Goal: Information Seeking & Learning: Find specific fact

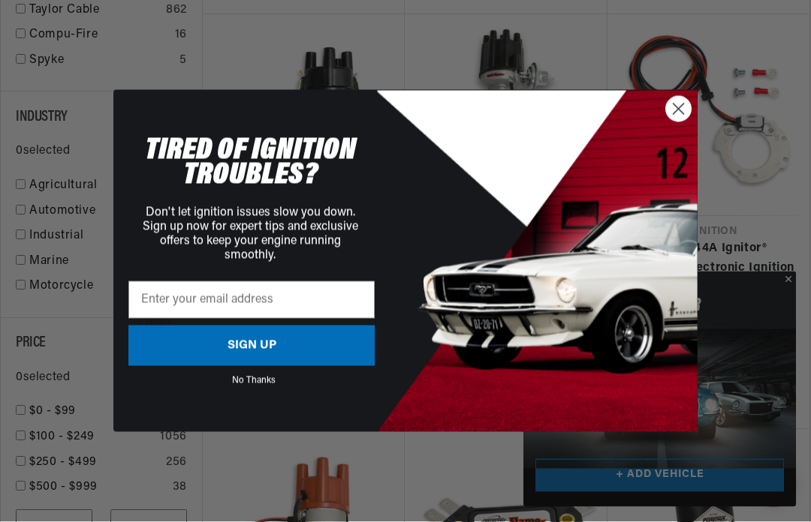
scroll to position [2099, 0]
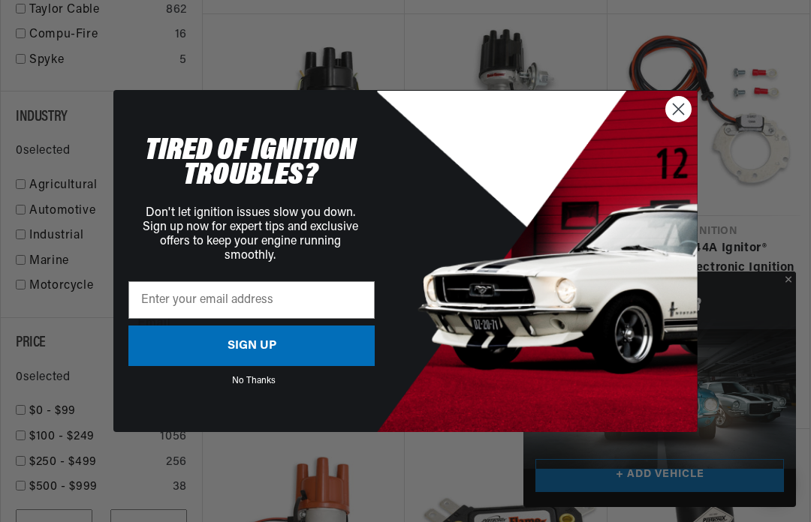
click at [683, 122] on circle "Close dialog" at bounding box center [678, 109] width 25 height 25
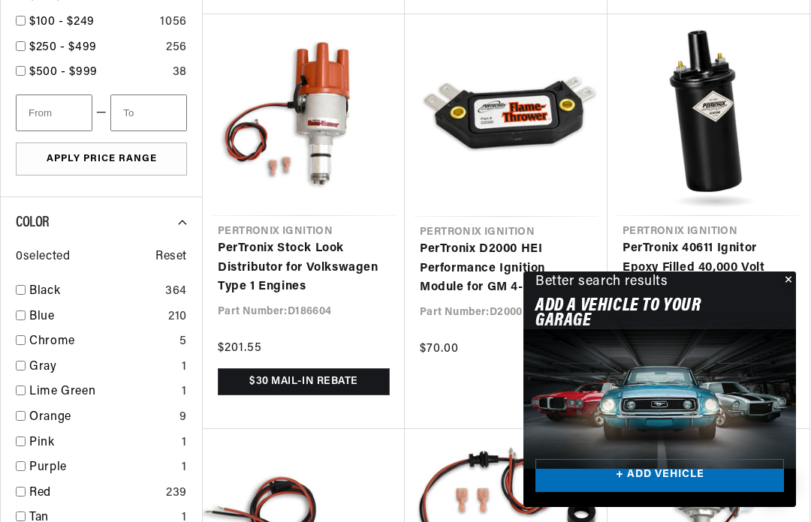
scroll to position [0, 561]
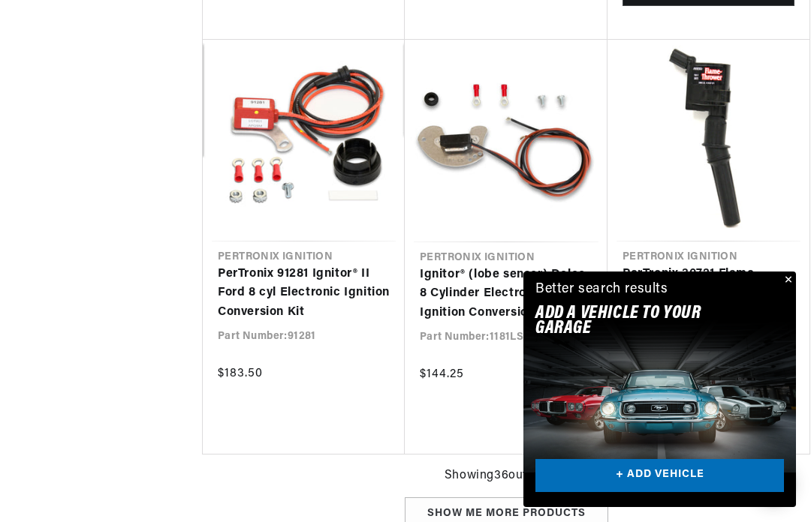
scroll to position [3321, 0]
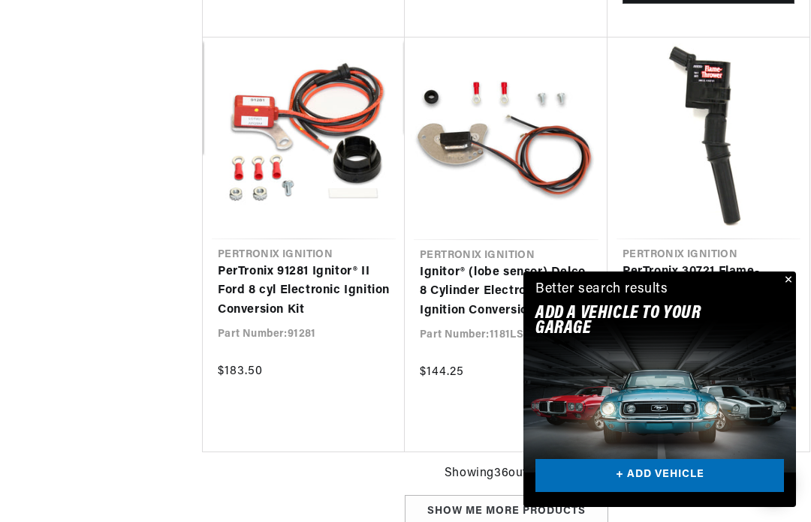
click at [793, 290] on button "Close" at bounding box center [787, 281] width 18 height 18
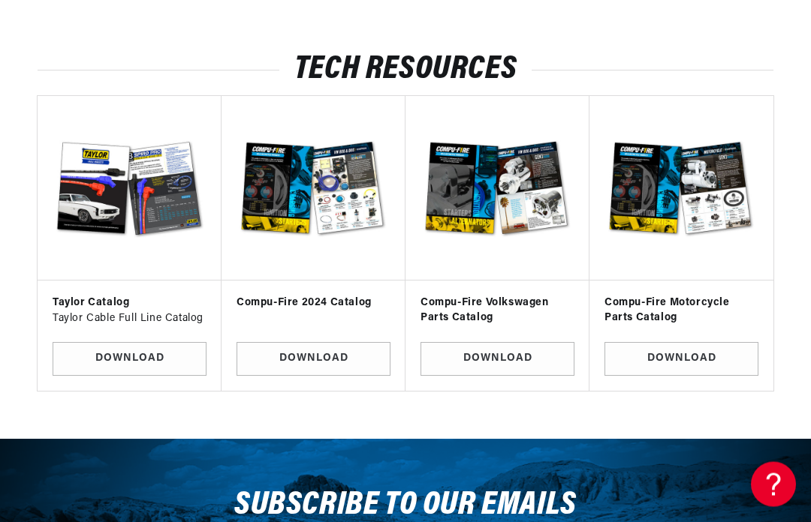
scroll to position [4921, 0]
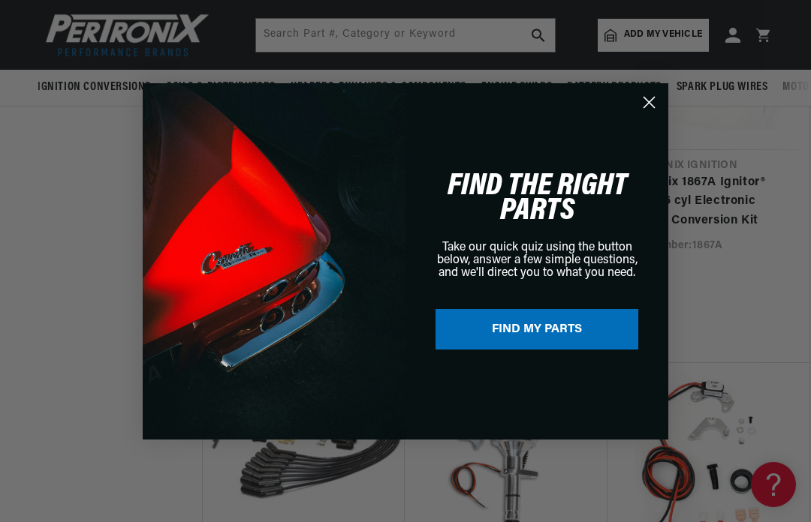
click at [653, 95] on circle "Close dialog" at bounding box center [649, 101] width 25 height 25
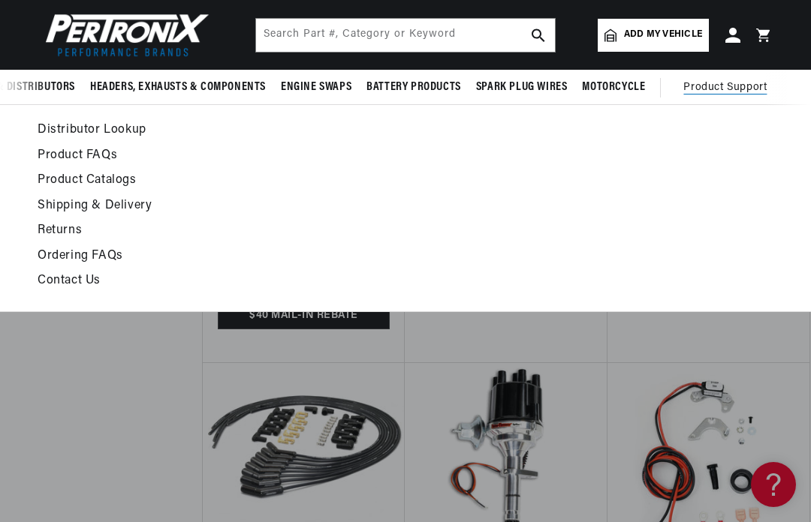
click at [90, 153] on link "Product FAQs" at bounding box center [303, 156] width 531 height 21
click at [71, 151] on link "Product FAQs" at bounding box center [303, 156] width 531 height 21
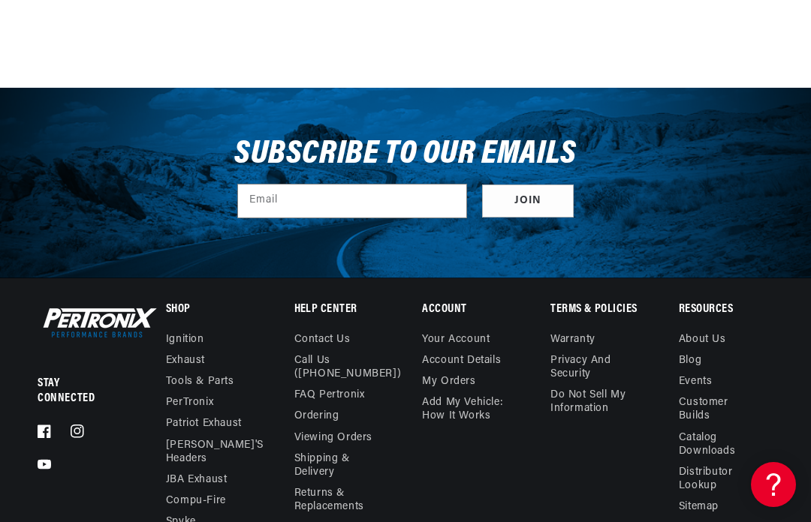
click at [776, 486] on use at bounding box center [773, 485] width 14 height 23
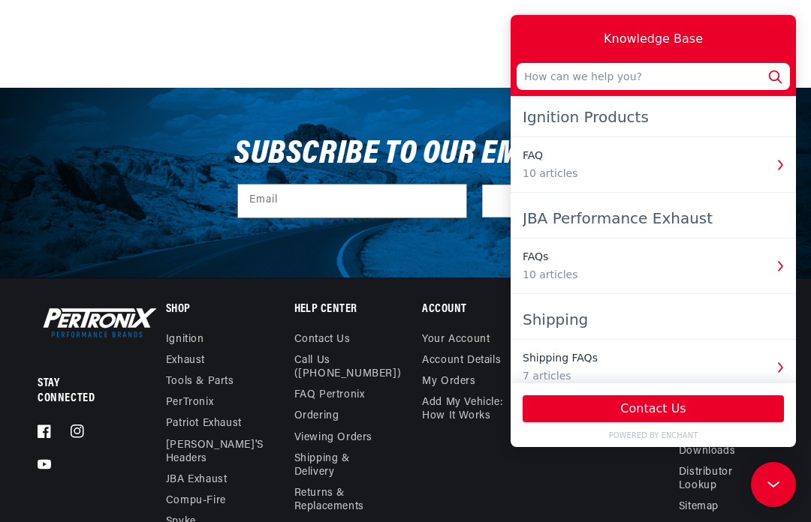
click at [545, 71] on input "text" at bounding box center [652, 76] width 273 height 27
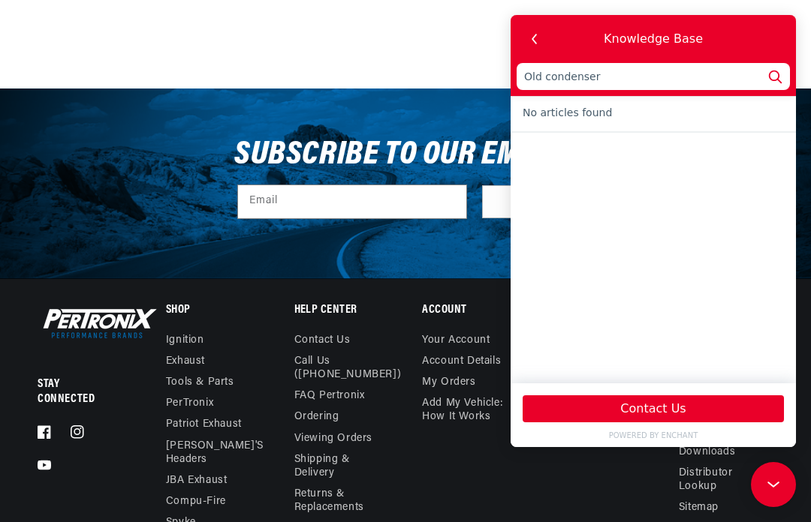
type input "Old condenser"
type input "Old condense"
type input "Old condens"
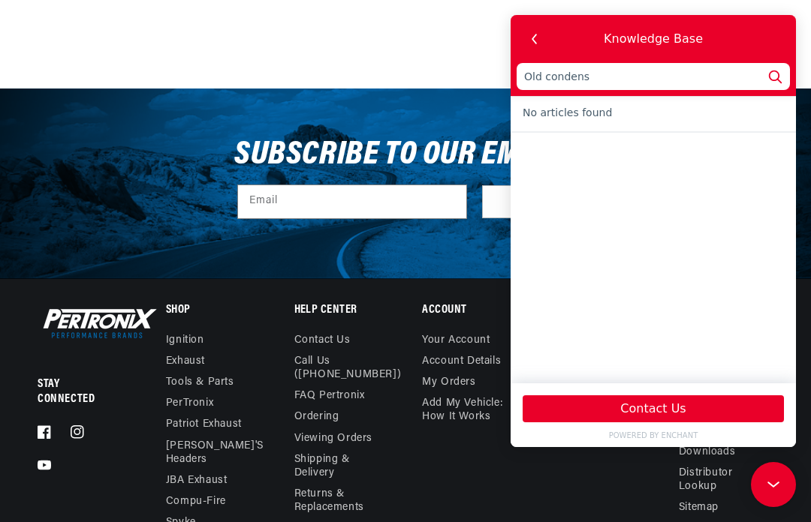
type input "Old conden"
type input "Old conde"
type input "Old cond"
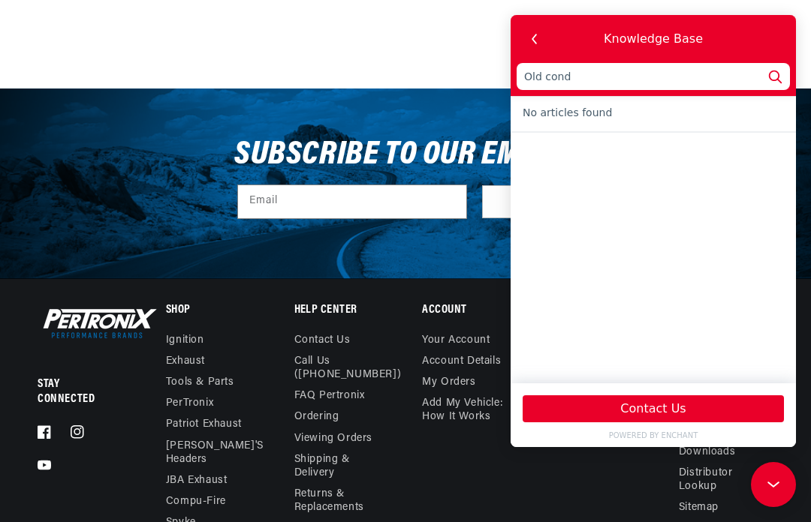
type input "Old cond"
type input "Old con"
type input "Old co"
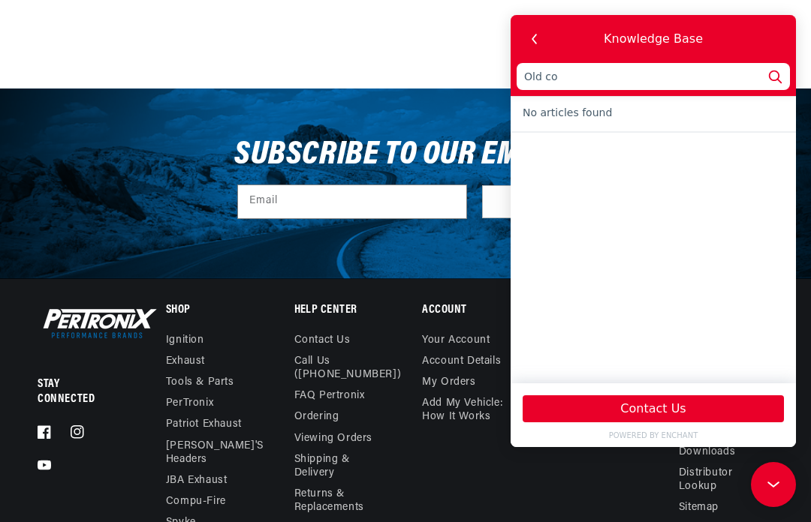
type input "Old c"
type input "Old"
type input "Ol"
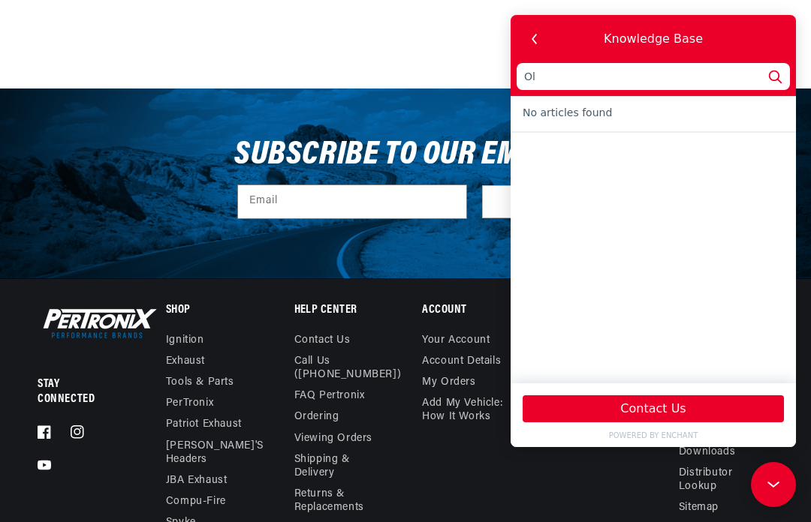
type input "Ol"
type input "O"
type input "R"
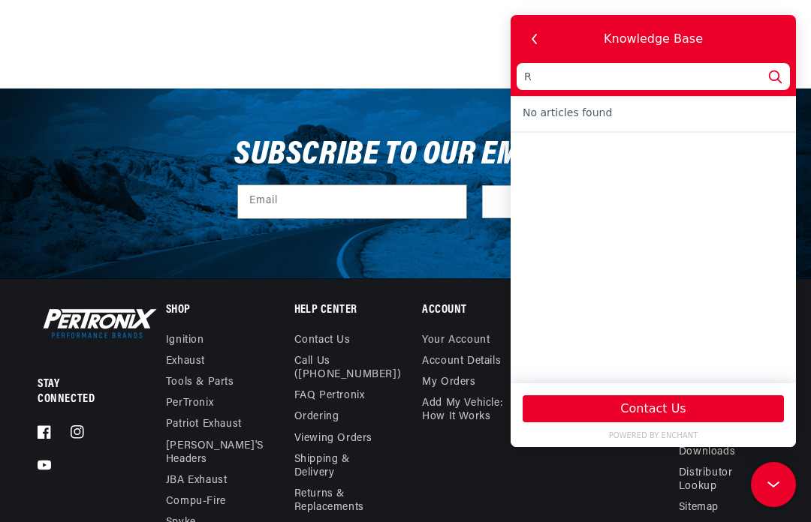
type input "Re"
type input "Rem"
type input "Remo"
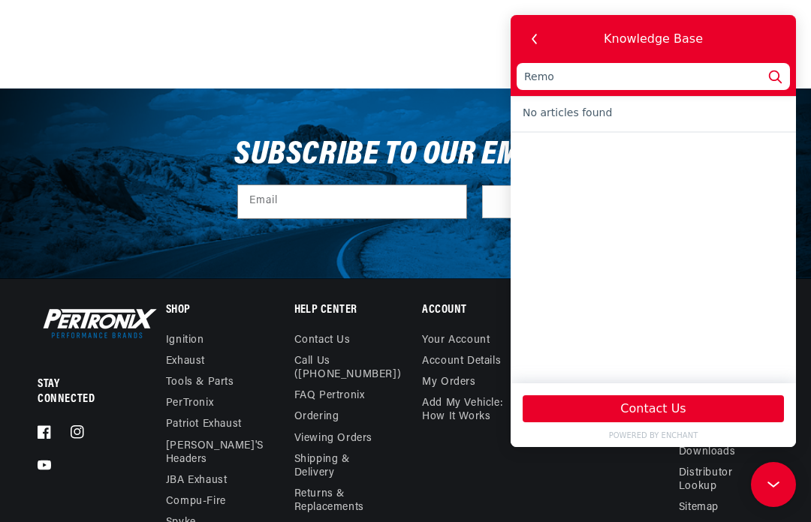
type input "Remo"
type input "Remov"
type input "Remove"
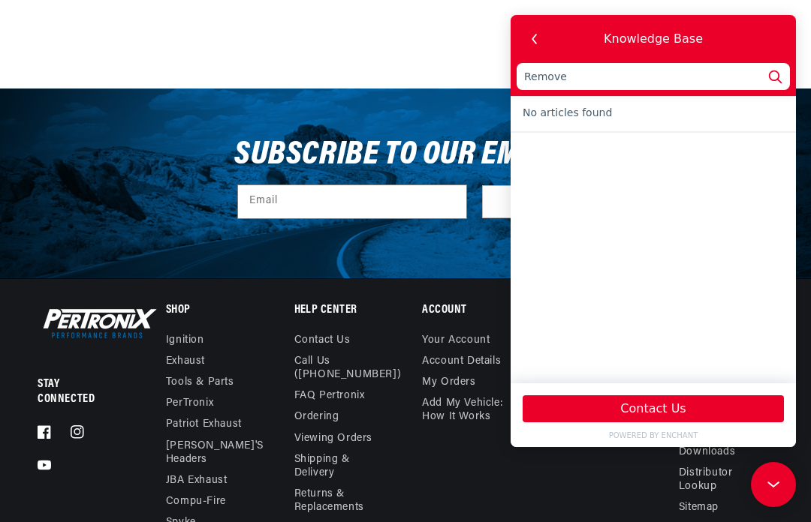
type input "Remove"
type input "Remove o"
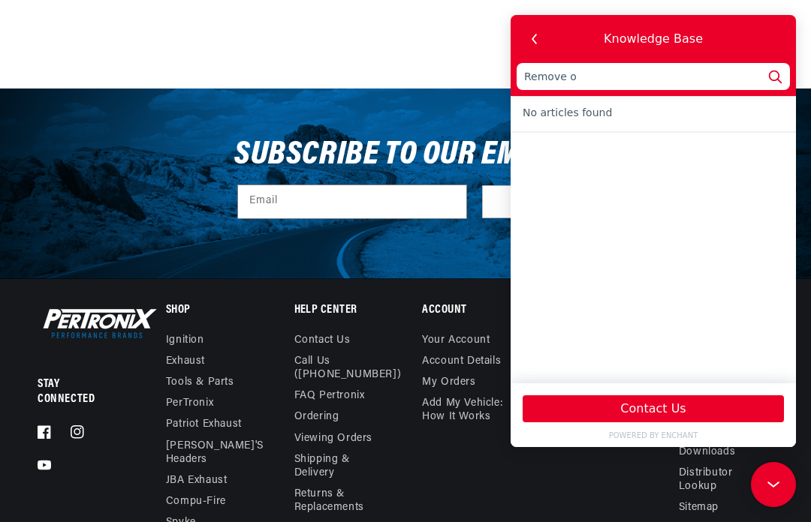
type input "Remove ol"
type input "Remove old"
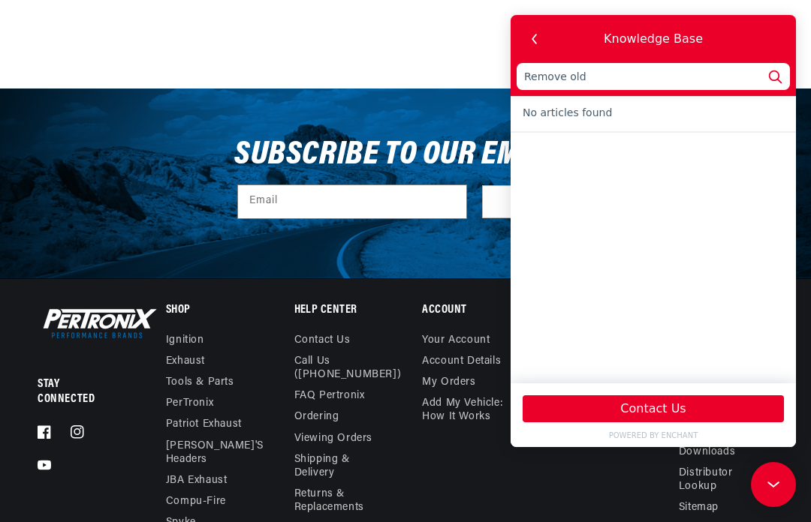
type input "Remove old"
type input "Remove old c"
type input "Remove old co"
type input "Remove old con"
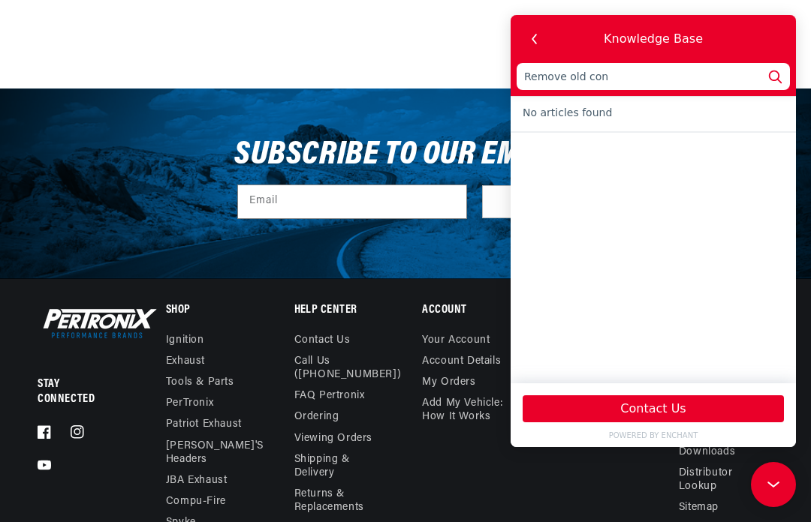
type input "Remove old cond"
type input "Remove old conde"
type input "Remove old condenser"
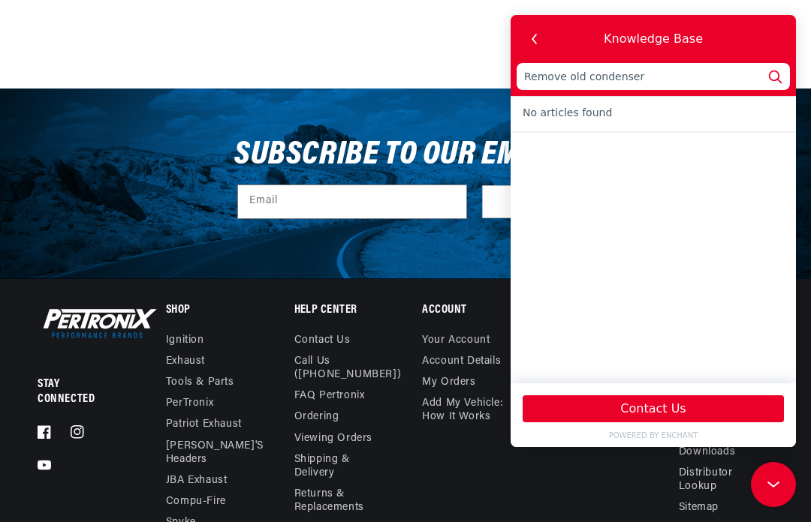
type input "Remove old condenser"
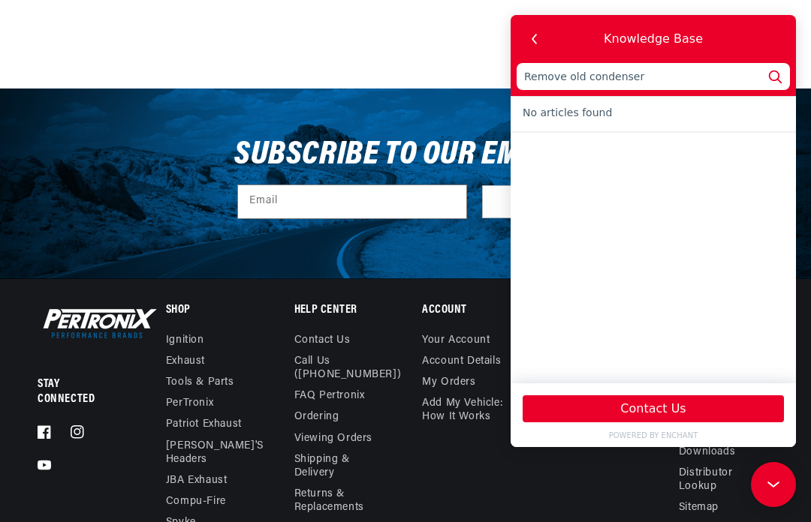
type input "Remove old condenser?"
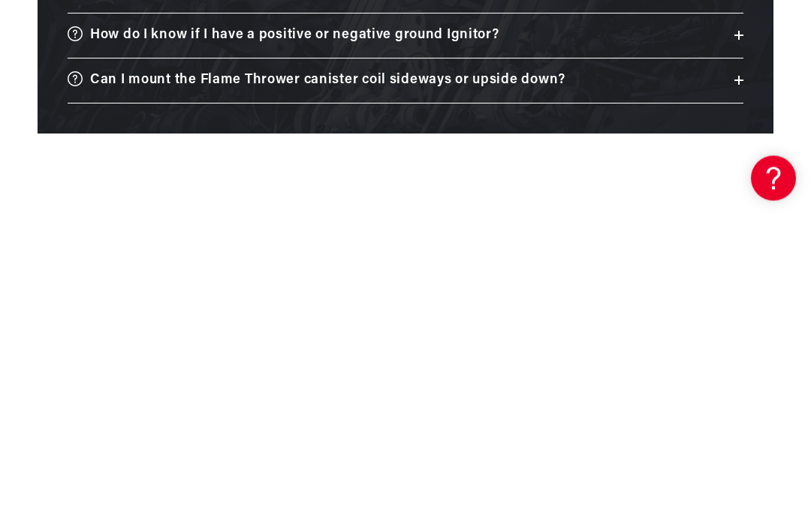
scroll to position [3172, 0]
